Goal: Register for event/course

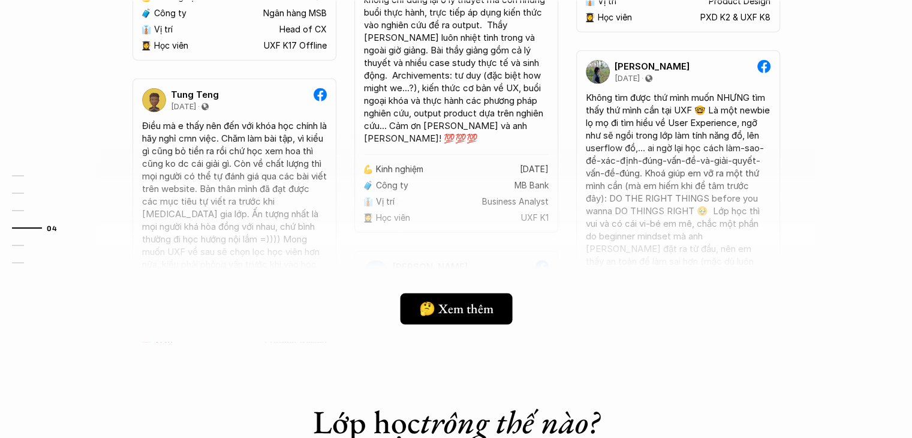
scroll to position [3307, 0]
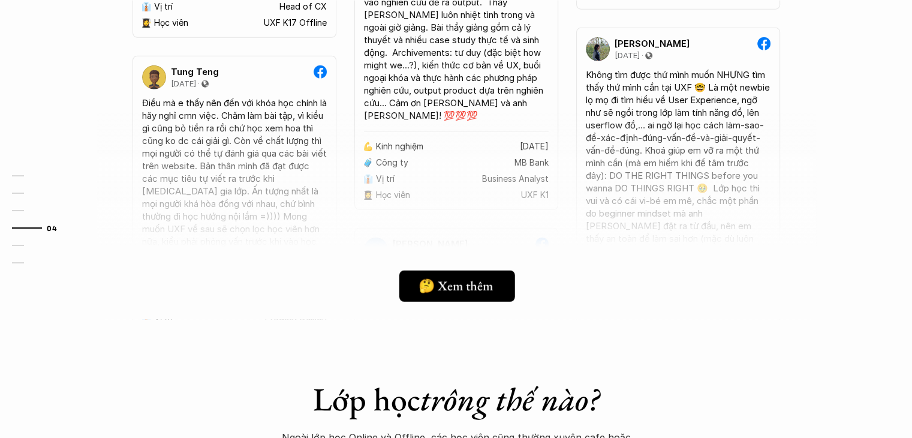
click at [507, 276] on link "🤔 Xem thêm" at bounding box center [457, 285] width 116 height 31
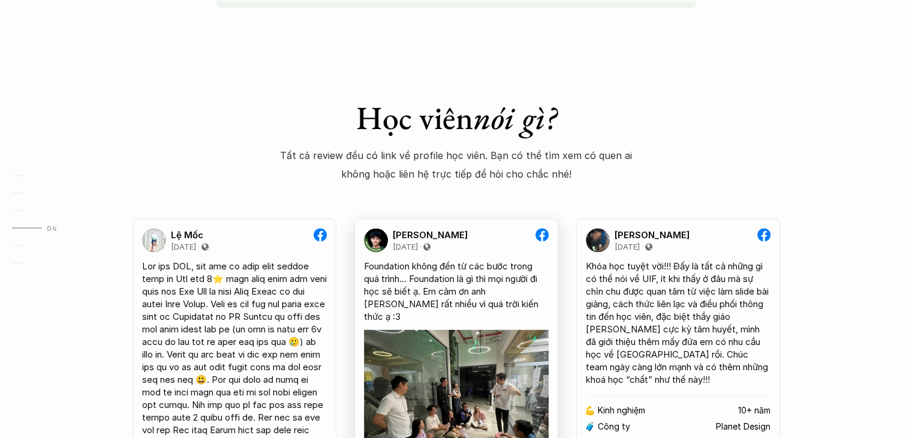
scroll to position [2168, 0]
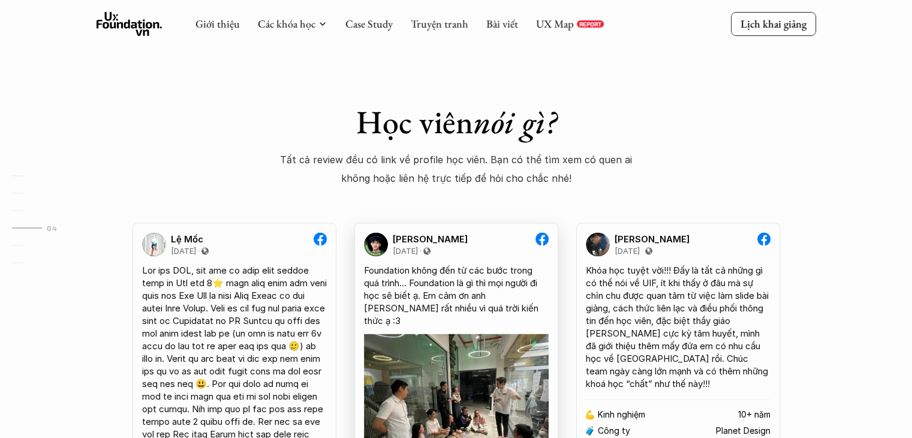
click at [374, 245] on img at bounding box center [376, 244] width 24 height 24
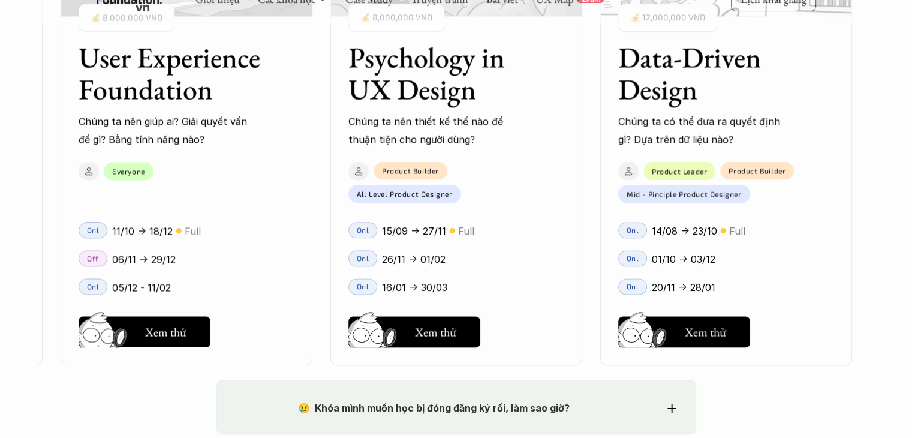
scroll to position [1749, 0]
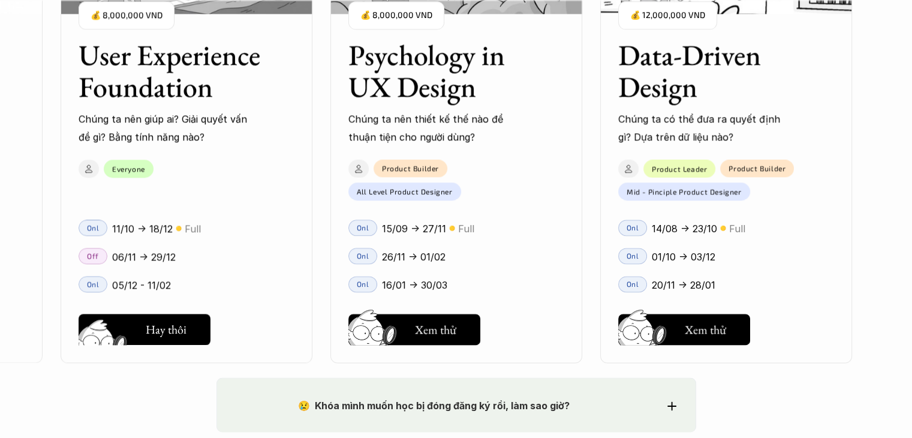
click at [156, 330] on h5 "Xem thử" at bounding box center [165, 332] width 41 height 17
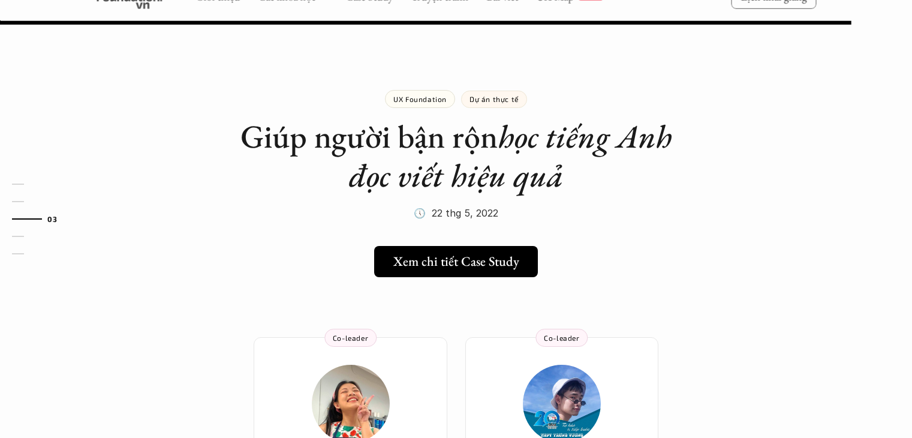
scroll to position [1060, 0]
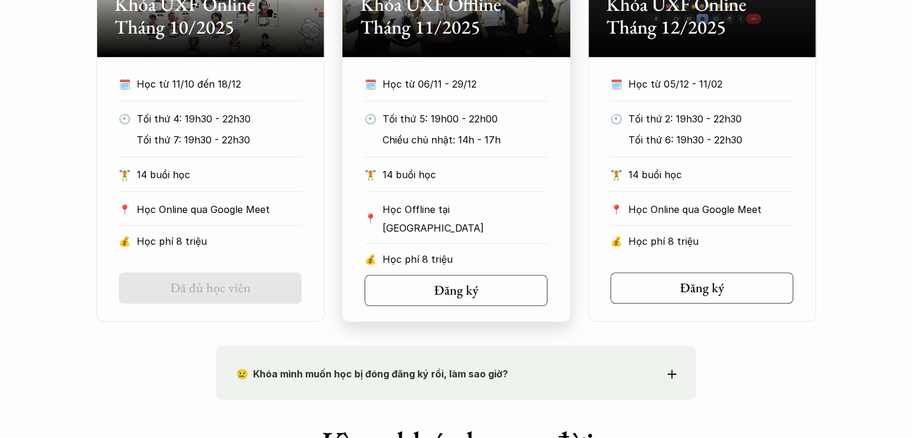
scroll to position [719, 0]
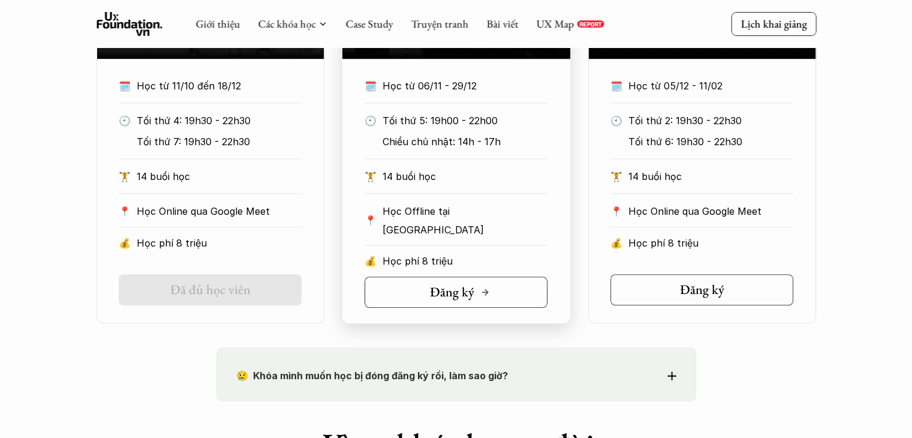
click at [453, 297] on h5 "Đăng ký" at bounding box center [452, 292] width 44 height 16
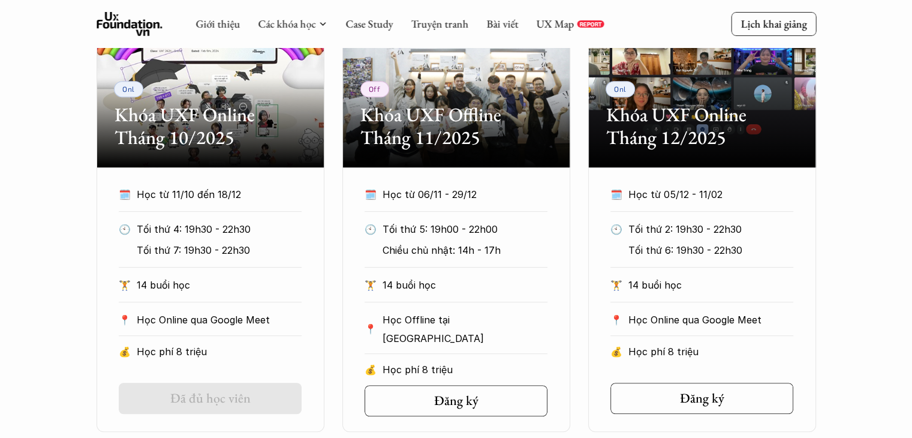
scroll to position [599, 0]
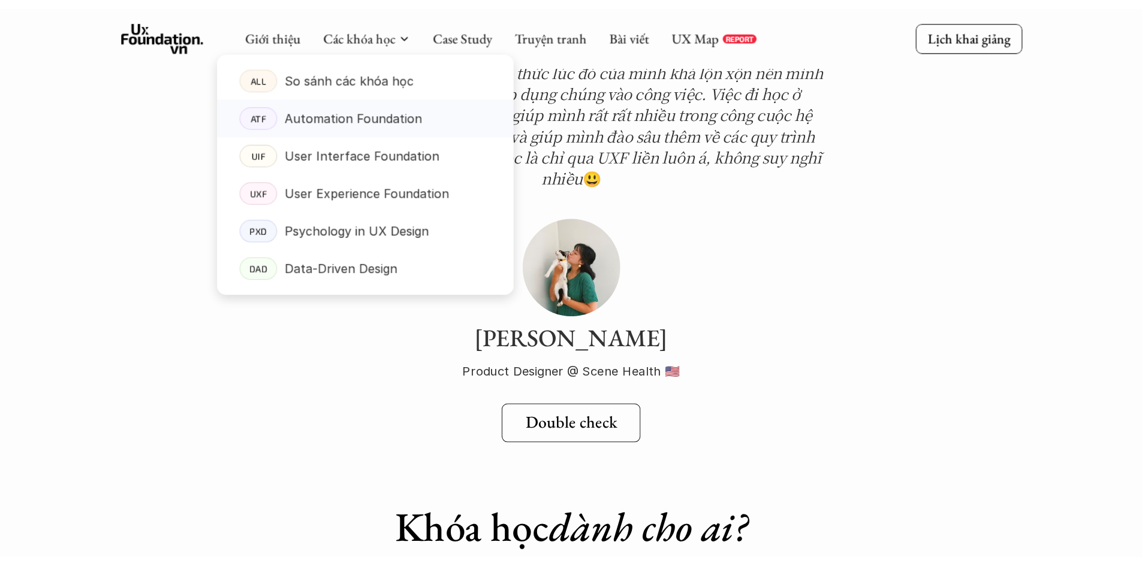
scroll to position [4136, 0]
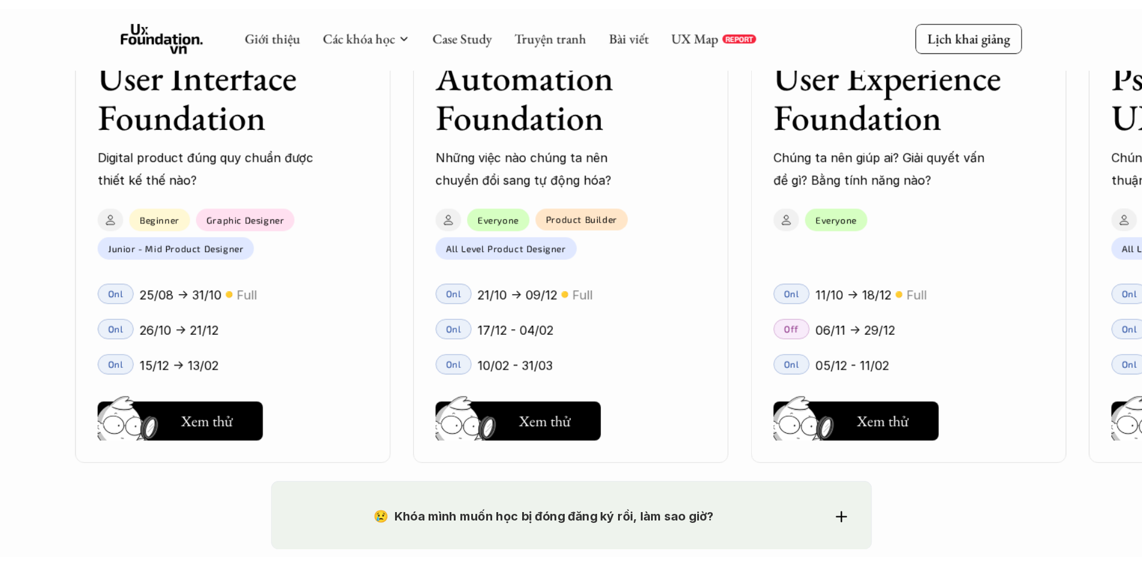
scroll to position [1749, 0]
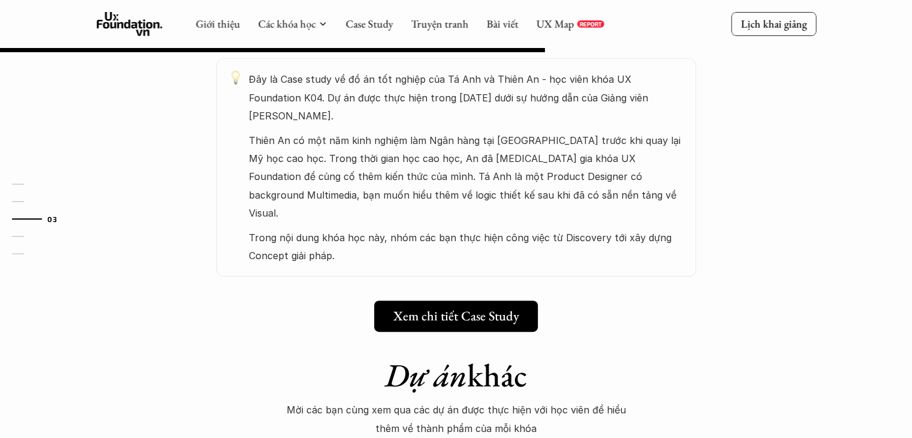
scroll to position [520, 0]
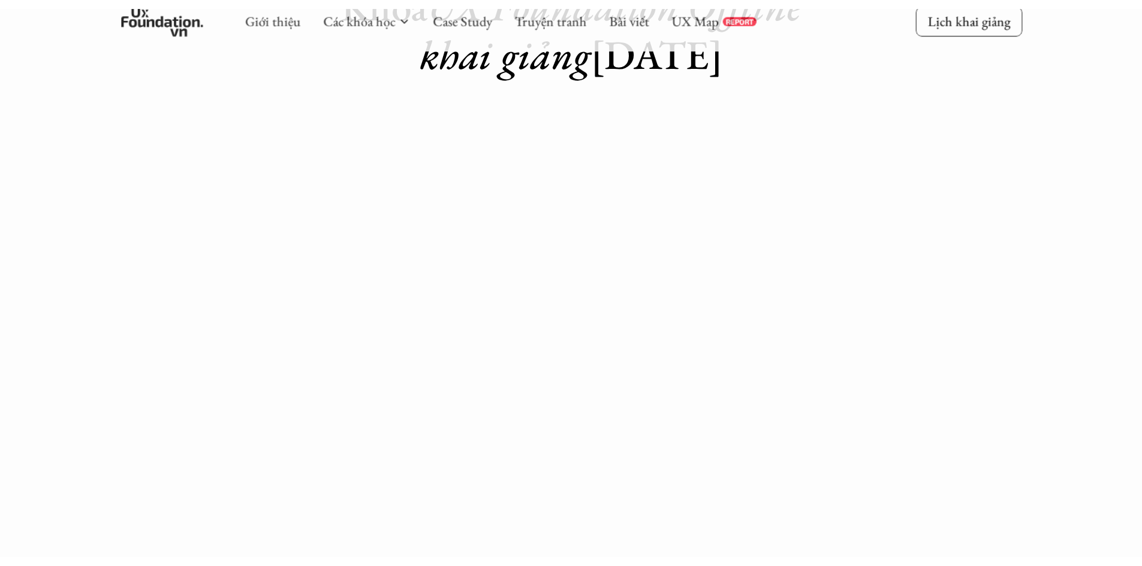
scroll to position [120, 0]
